Goal: Information Seeking & Learning: Learn about a topic

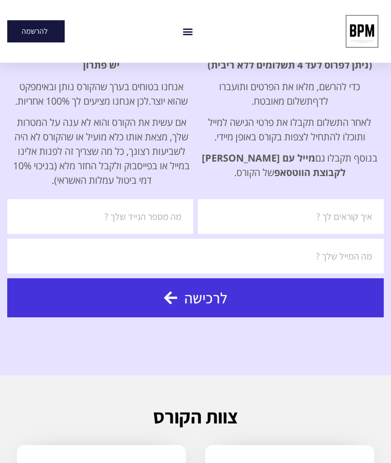
scroll to position [2223, 0]
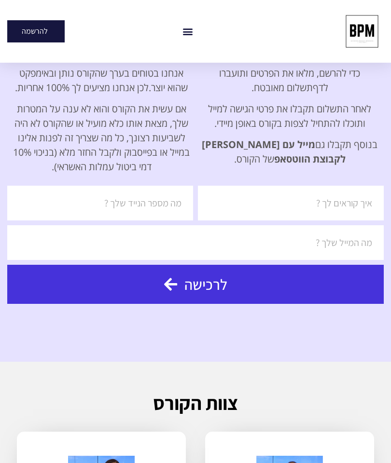
click at [194, 33] on div "Menu Toggle" at bounding box center [187, 32] width 16 height 16
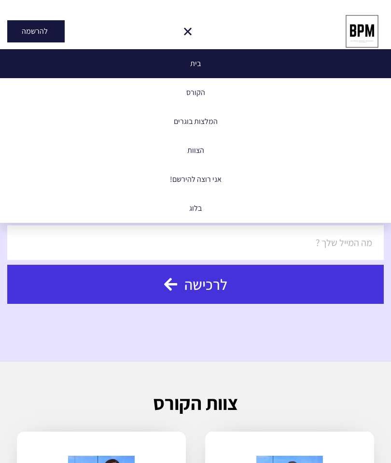
click at [186, 35] on icon "Menu Toggle" at bounding box center [187, 31] width 11 height 11
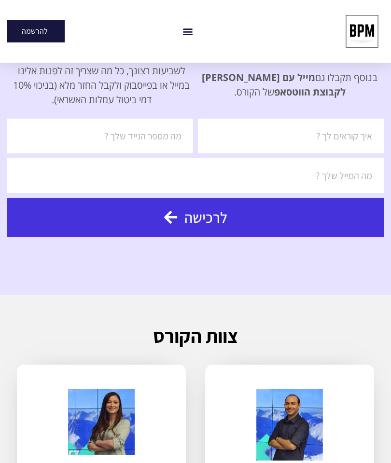
scroll to position [2292, 0]
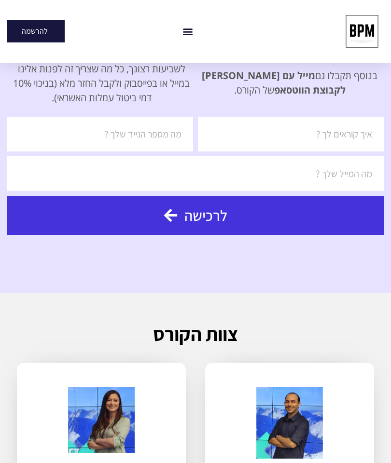
click at [187, 37] on div "Menu Toggle" at bounding box center [187, 32] width 16 height 16
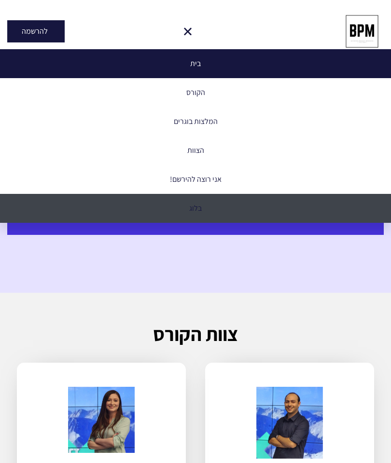
click at [193, 212] on link "בלוג" at bounding box center [195, 208] width 391 height 29
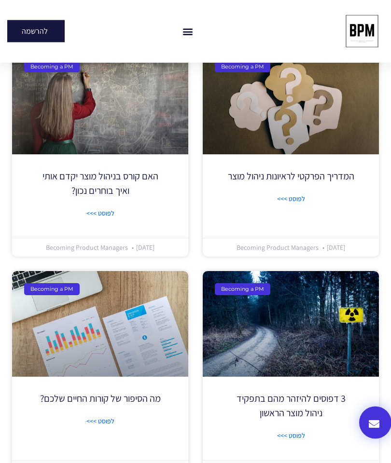
scroll to position [456, 0]
click at [252, 175] on div "Becoming a PM המדריך הפרקטי לראיונות ניהול מוצר לפוסט >>> Becoming Product Mana…" at bounding box center [290, 153] width 176 height 208
click at [295, 204] on link "לפוסט >>>" at bounding box center [291, 199] width 28 height 10
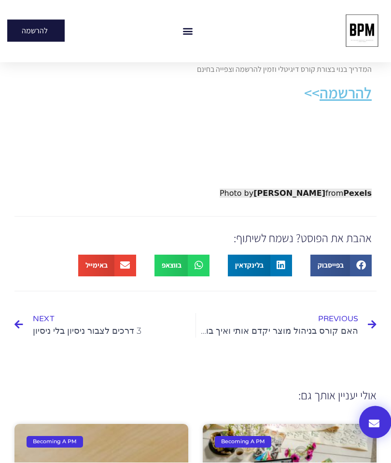
scroll to position [605, 0]
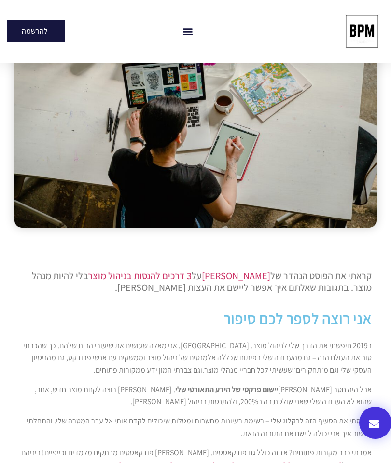
scroll to position [332, 0]
